Goal: Transaction & Acquisition: Purchase product/service

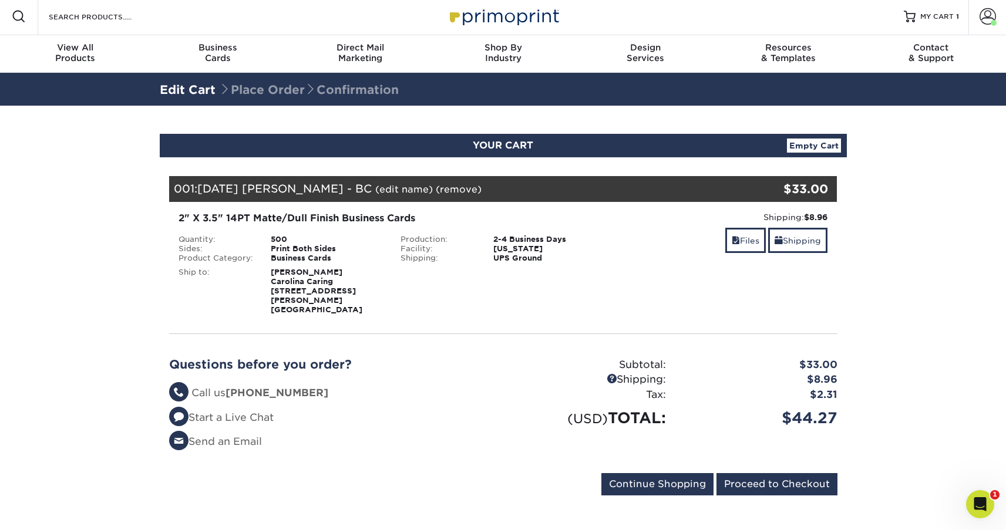
scroll to position [5, 0]
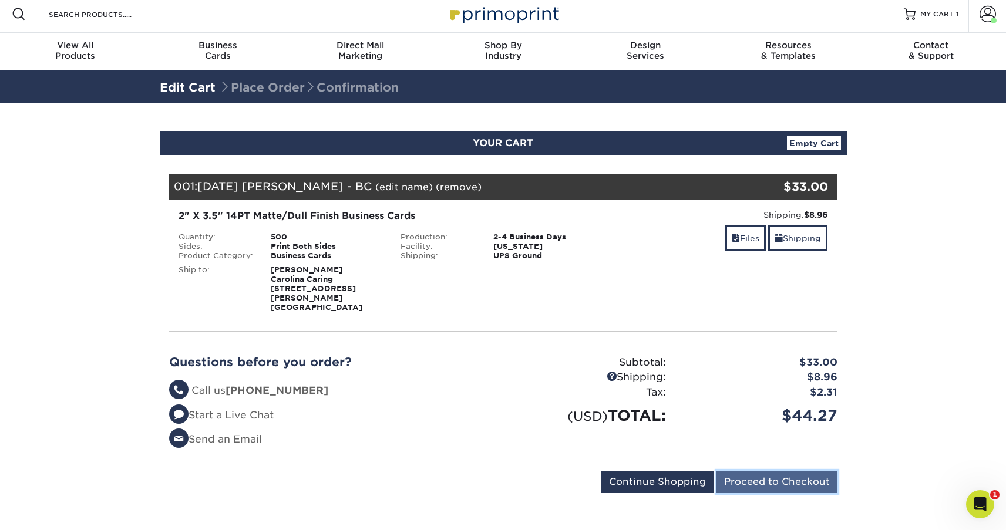
click at [772, 472] on input "Proceed to Checkout" at bounding box center [776, 482] width 121 height 22
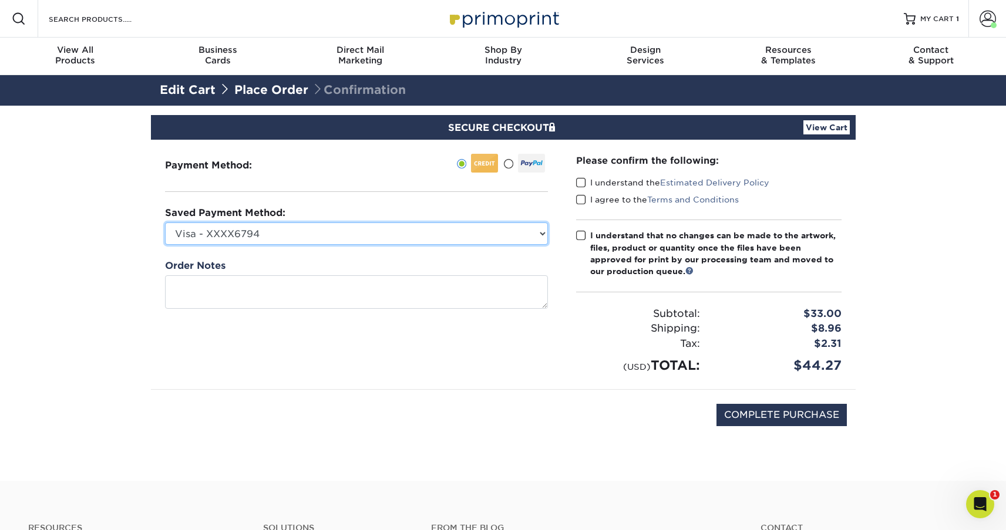
click at [410, 232] on select "Visa - XXXX6794 Visa - XXXX7081 Visa - XXXX2172 Visa - XXXX1584 Visa - XXXX7084…" at bounding box center [356, 233] width 383 height 22
select select "69163"
click at [165, 222] on select "Visa - XXXX6794 Visa - XXXX7081 Visa - XXXX2172 Visa - XXXX1584 Visa - XXXX7084…" at bounding box center [356, 233] width 383 height 22
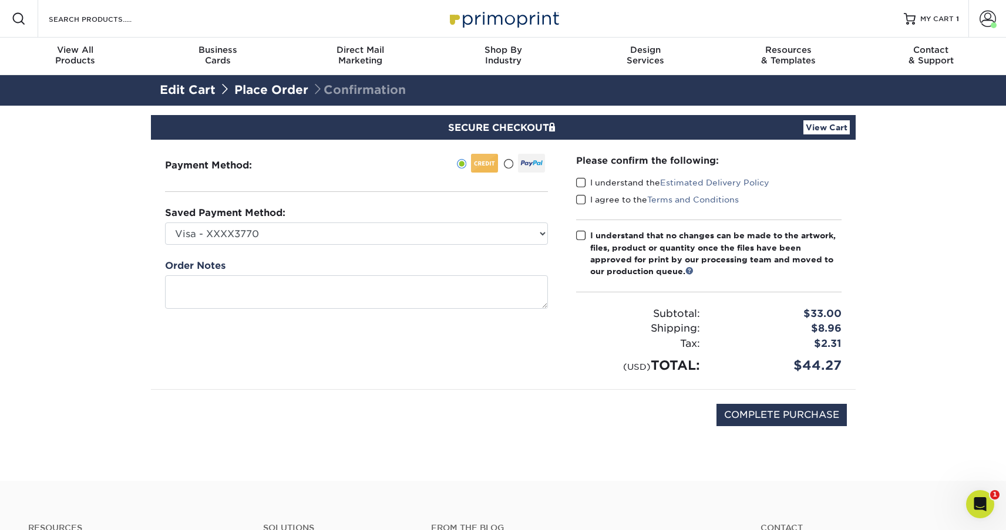
click at [583, 180] on span at bounding box center [581, 182] width 10 height 11
click at [0, 0] on input "I understand the Estimated Delivery Policy" at bounding box center [0, 0] width 0 height 0
click at [576, 203] on span at bounding box center [581, 199] width 10 height 11
click at [0, 0] on input "I agree to the Terms and Conditions" at bounding box center [0, 0] width 0 height 0
click at [582, 237] on span at bounding box center [581, 235] width 10 height 11
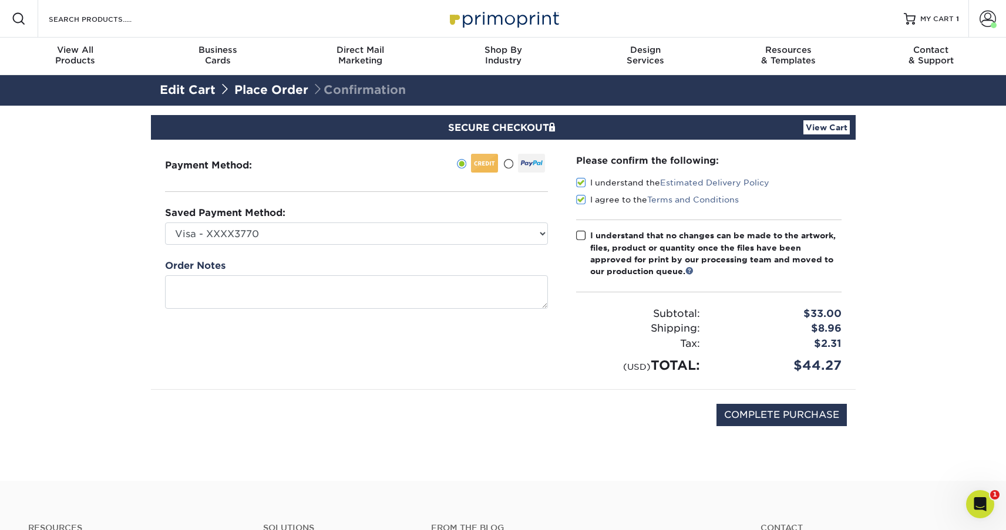
click at [0, 0] on input "I understand that no changes can be made to the artwork, files, product or quan…" at bounding box center [0, 0] width 0 height 0
click at [770, 412] on input "COMPLETE PURCHASE" at bounding box center [781, 415] width 130 height 22
type input "PROCESSING, PLEASE WAIT..."
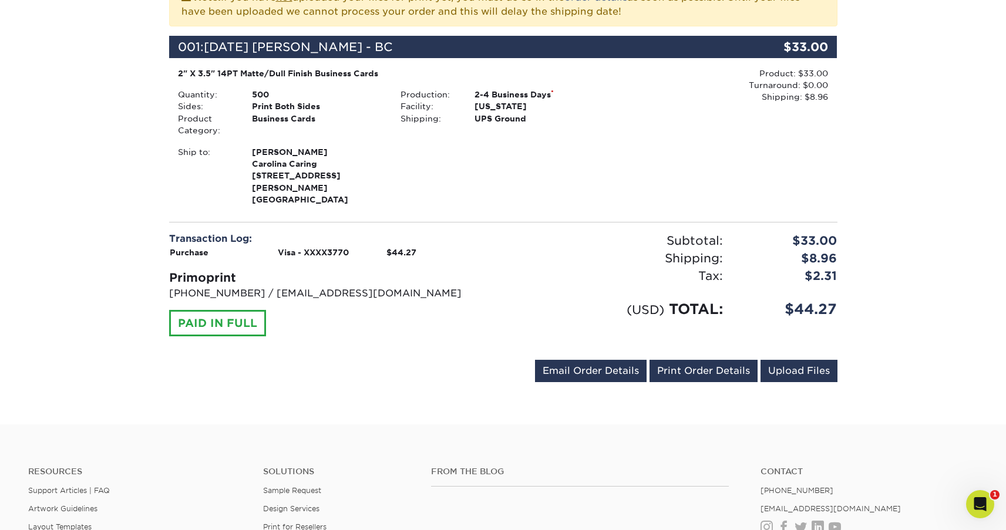
scroll to position [409, 0]
